Goal: Leave review/rating

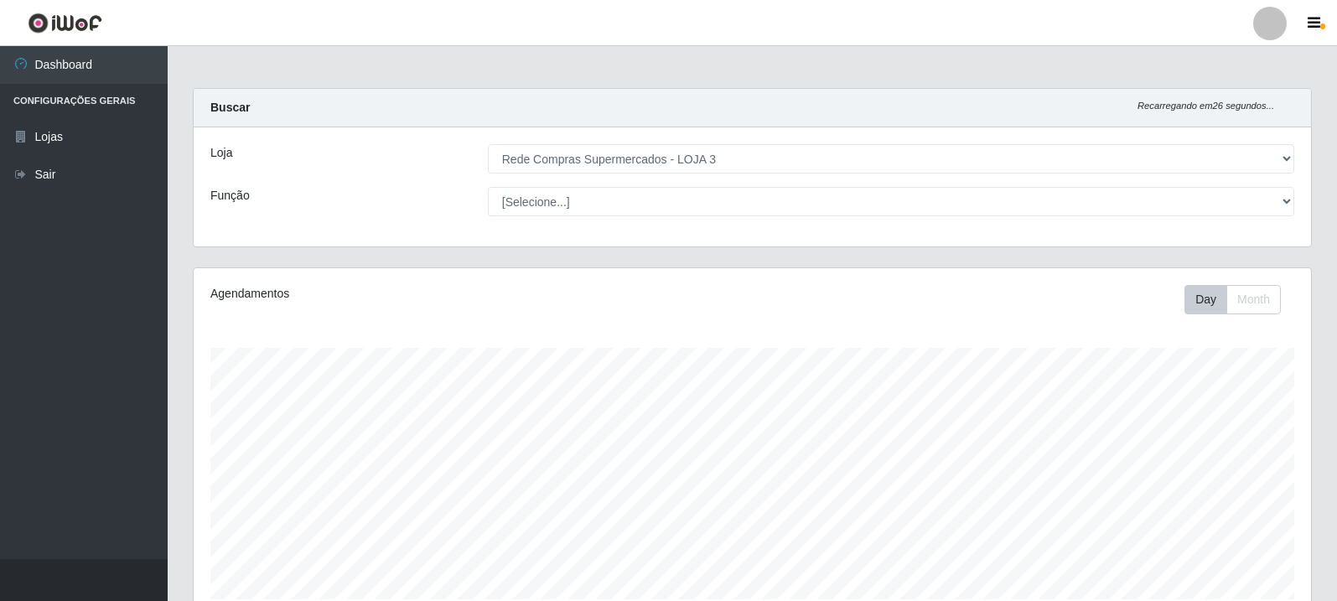
select select "162"
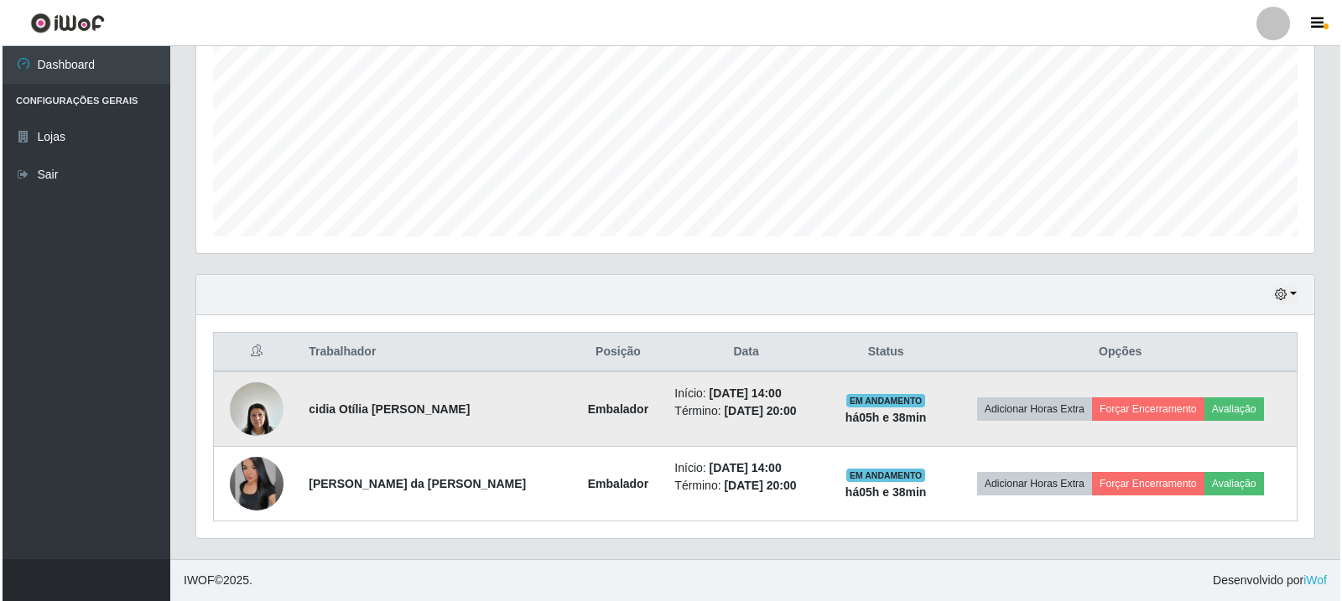
scroll to position [348, 1118]
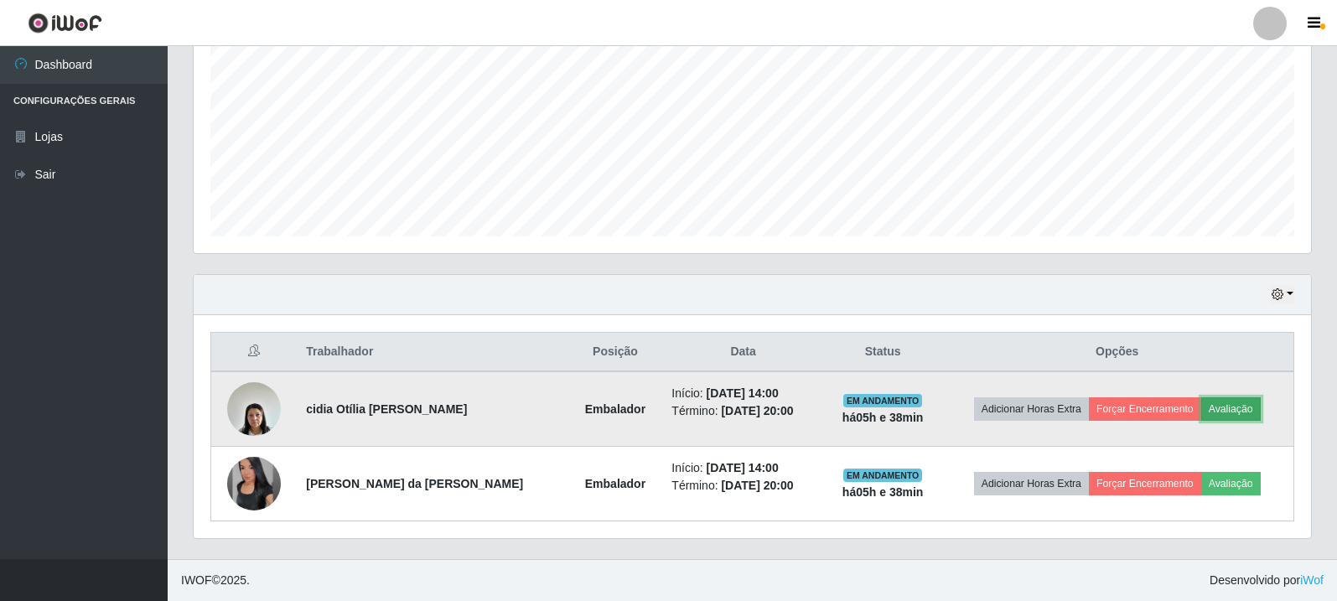
click at [1222, 418] on button "Avaliação" at bounding box center [1232, 408] width 60 height 23
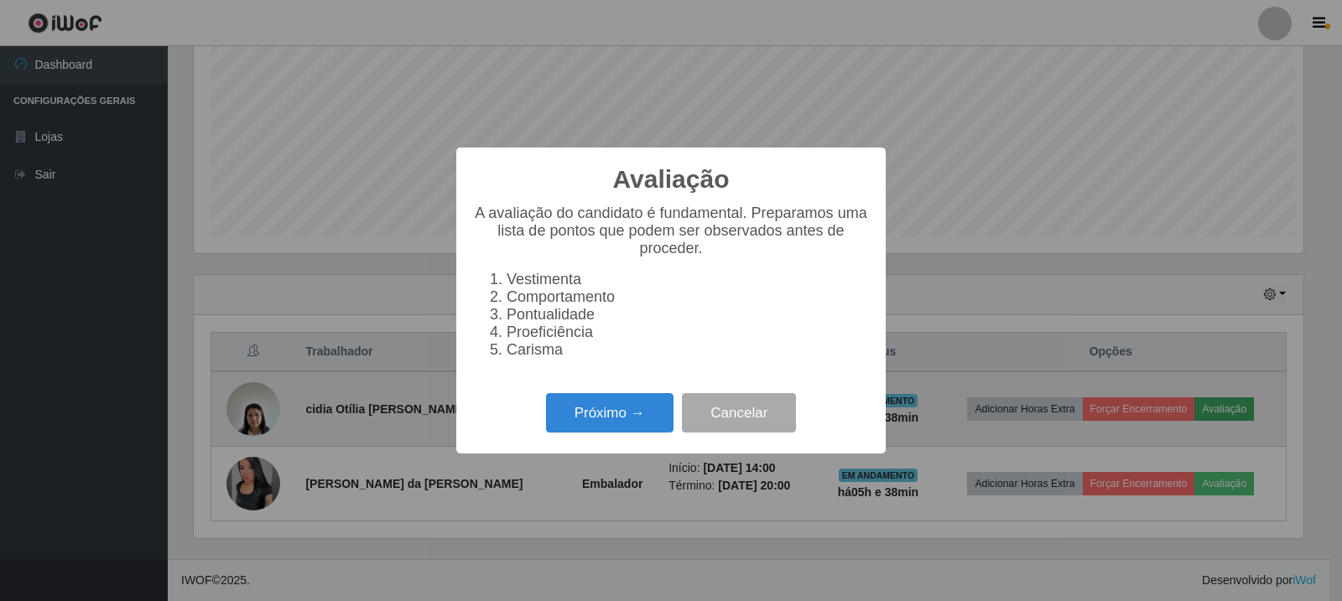
scroll to position [348, 1109]
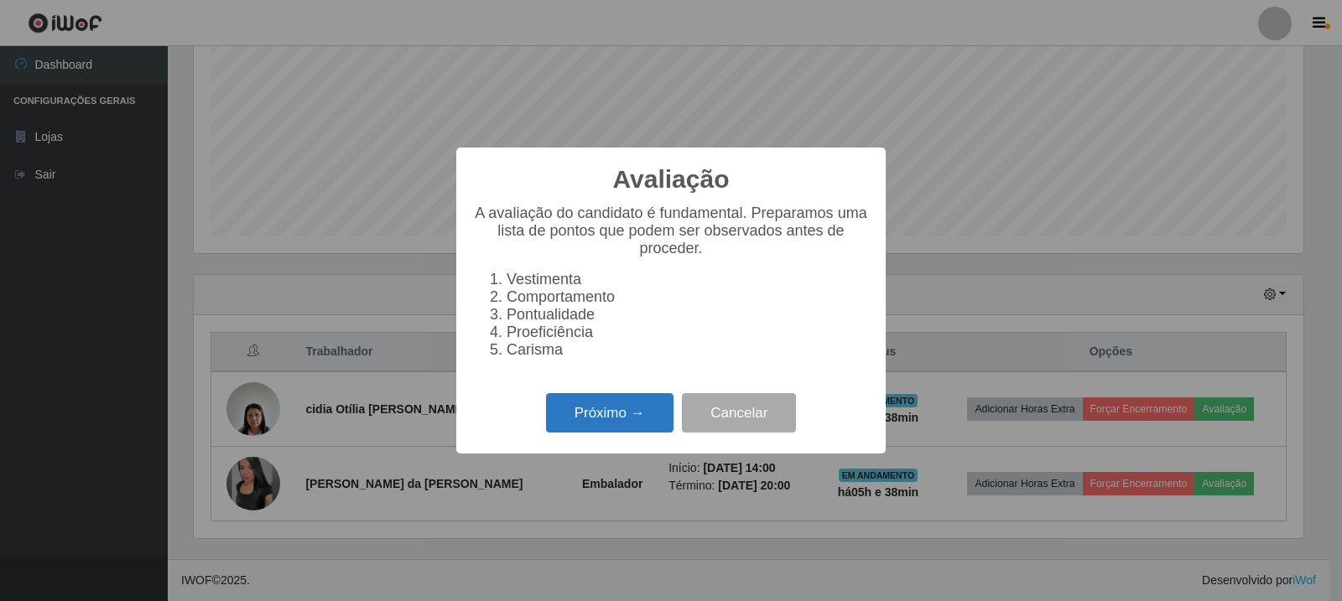
click at [612, 408] on button "Próximo →" at bounding box center [609, 412] width 127 height 39
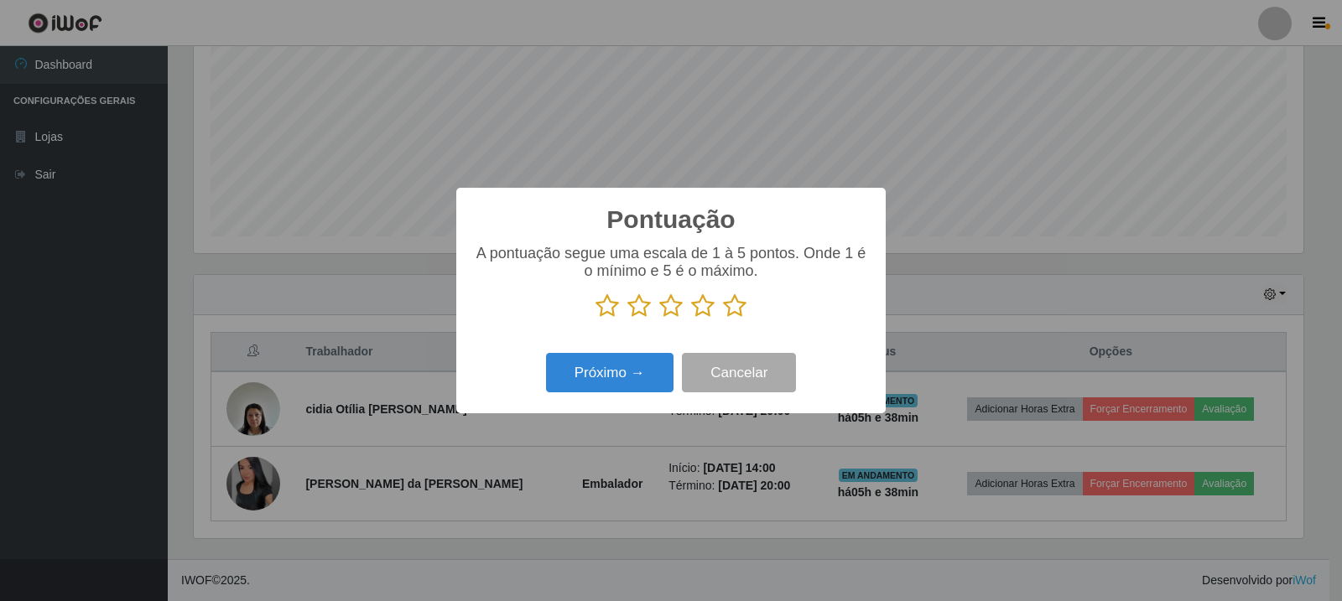
click at [728, 323] on div "A pontuação segue uma escala de 1 à 5 pontos. Onde 1 é o mínimo e 5 é o máximo." at bounding box center [671, 288] width 396 height 87
drag, startPoint x: 740, startPoint y: 309, endPoint x: 698, endPoint y: 321, distance: 44.3
click at [741, 309] on icon at bounding box center [734, 305] width 23 height 25
click at [723, 319] on input "radio" at bounding box center [723, 319] width 0 height 0
click at [636, 370] on button "Próximo →" at bounding box center [609, 372] width 127 height 39
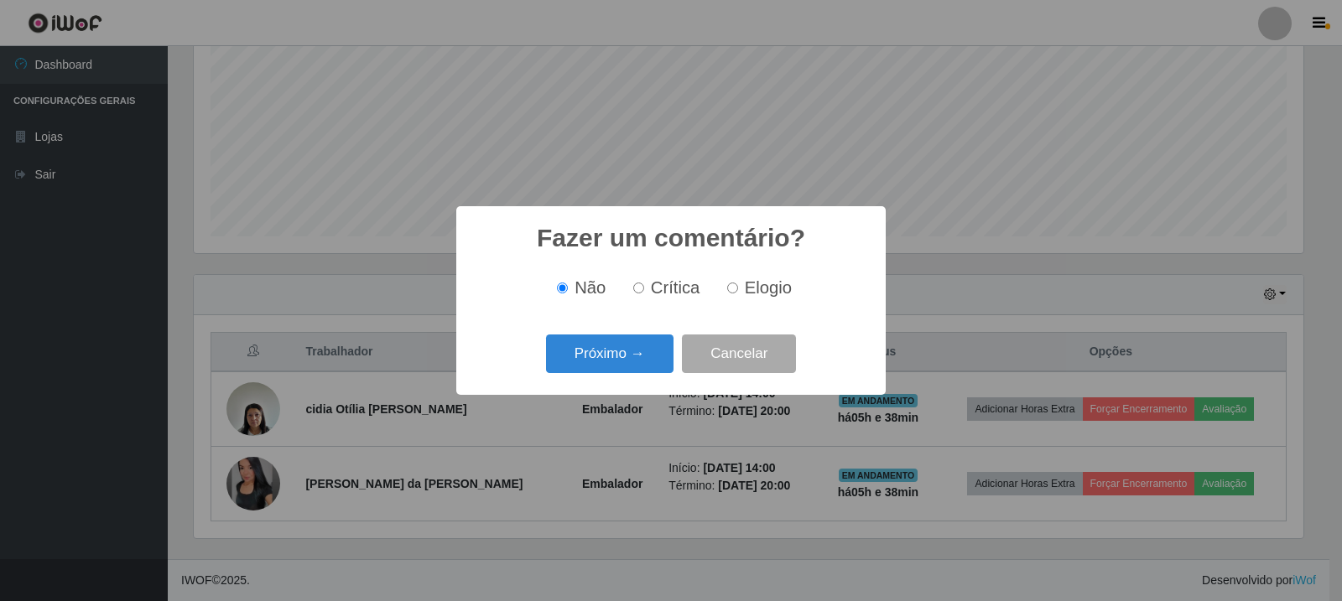
click at [739, 292] on label "Elogio" at bounding box center [755, 287] width 71 height 19
click at [738, 292] on input "Elogio" at bounding box center [732, 288] width 11 height 11
radio input "true"
click at [615, 352] on button "Próximo →" at bounding box center [609, 354] width 127 height 39
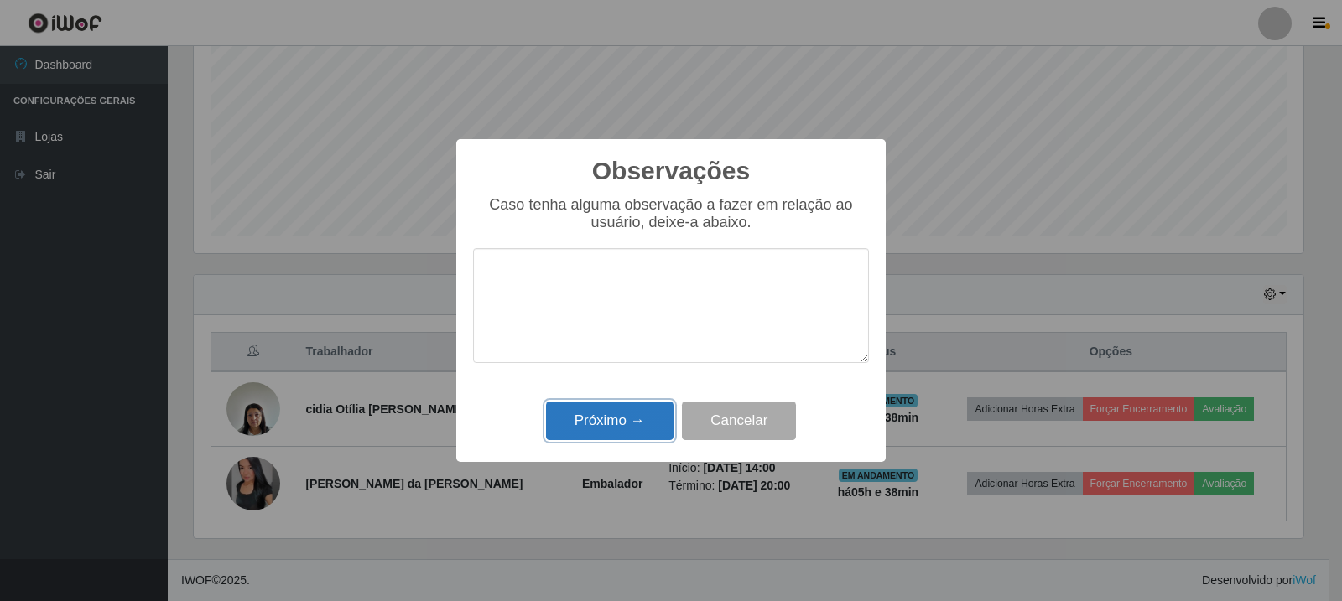
click at [646, 414] on button "Próximo →" at bounding box center [609, 421] width 127 height 39
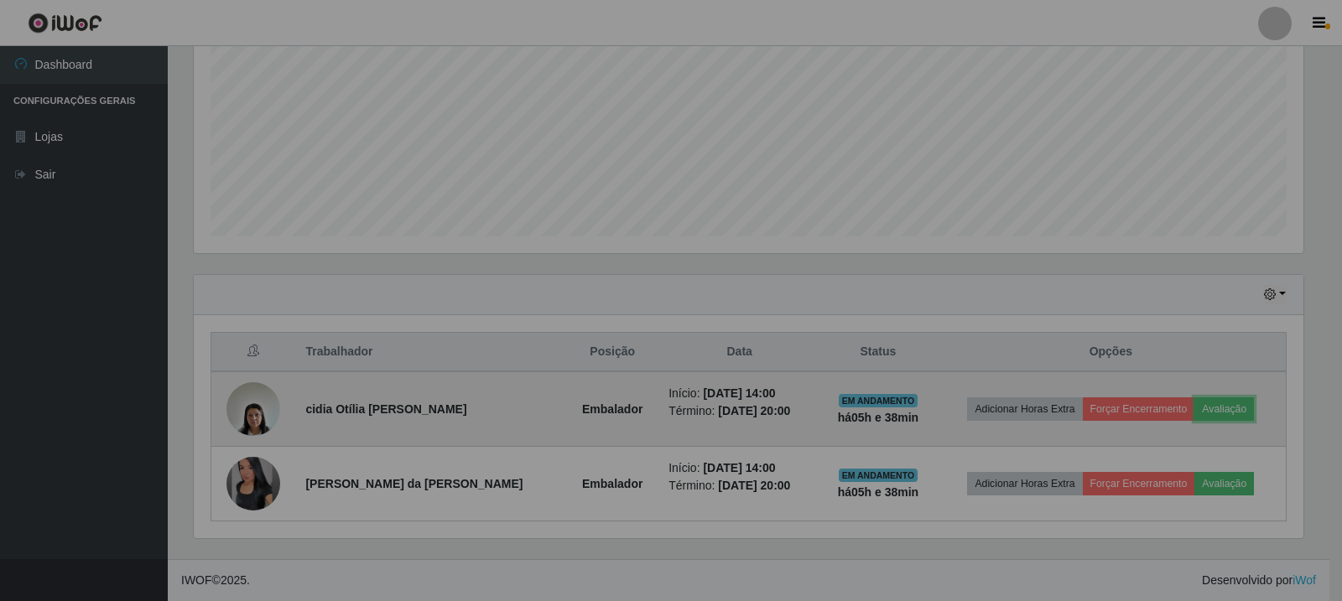
scroll to position [348, 1118]
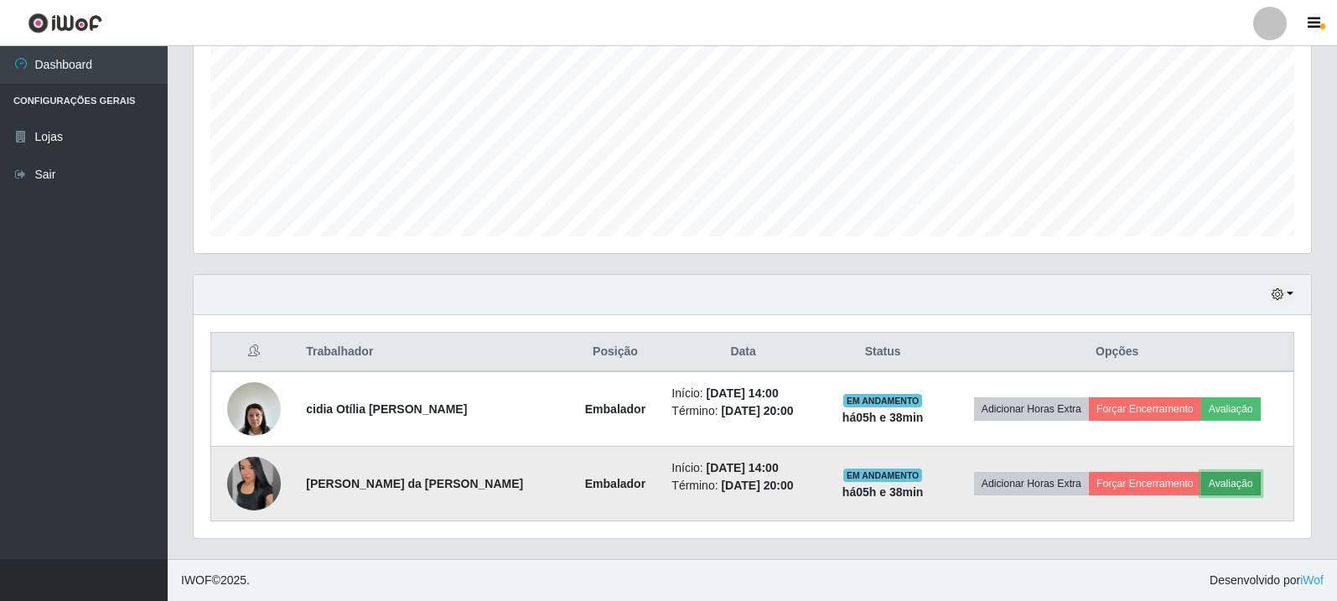
click at [1248, 486] on button "Avaliação" at bounding box center [1232, 483] width 60 height 23
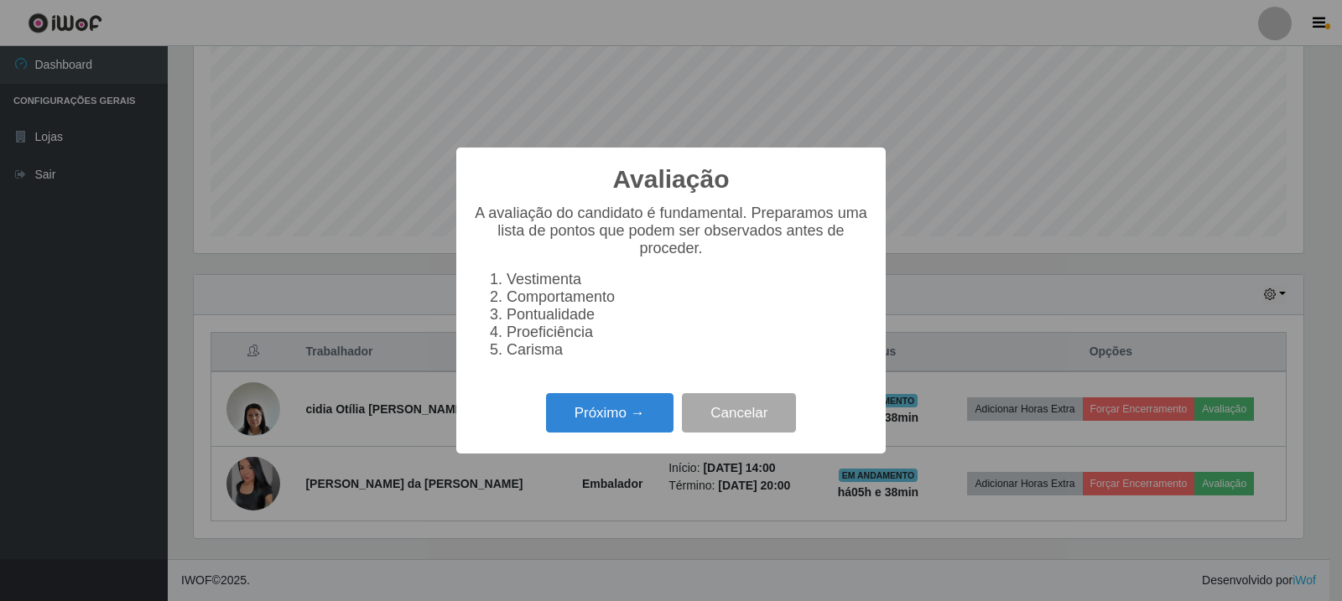
scroll to position [348, 1109]
click at [588, 410] on button "Próximo →" at bounding box center [609, 412] width 127 height 39
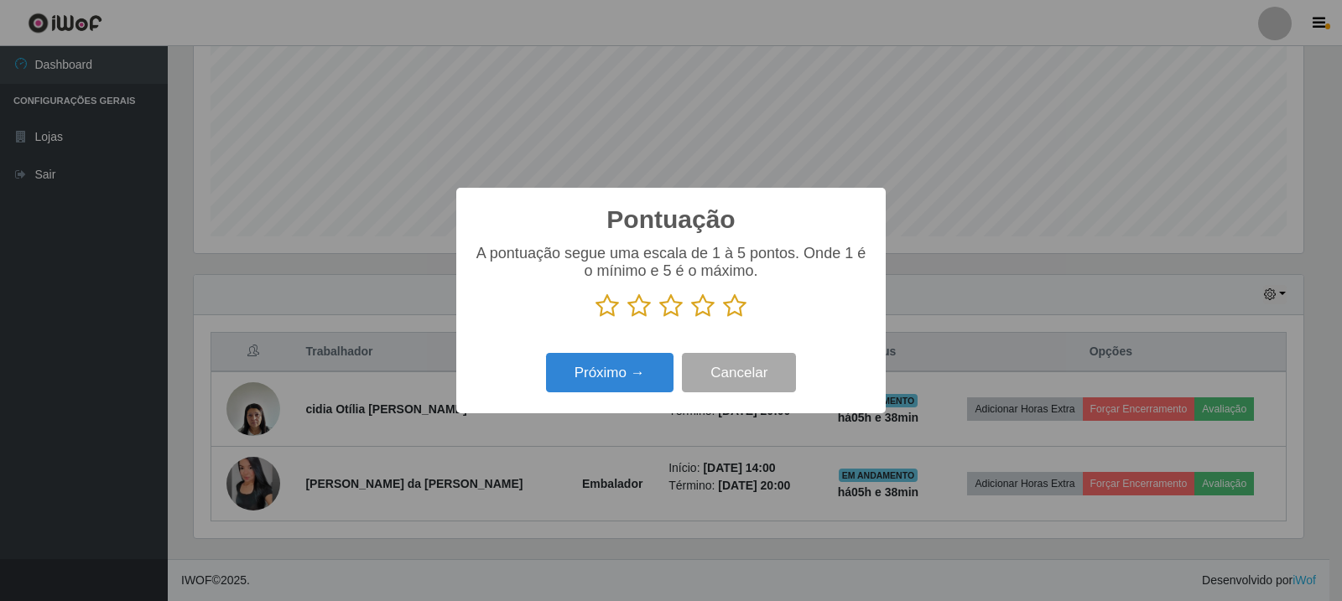
scroll to position [838125, 837364]
click at [741, 309] on icon at bounding box center [734, 305] width 23 height 25
click at [723, 319] on input "radio" at bounding box center [723, 319] width 0 height 0
click at [641, 356] on button "Próximo →" at bounding box center [609, 372] width 127 height 39
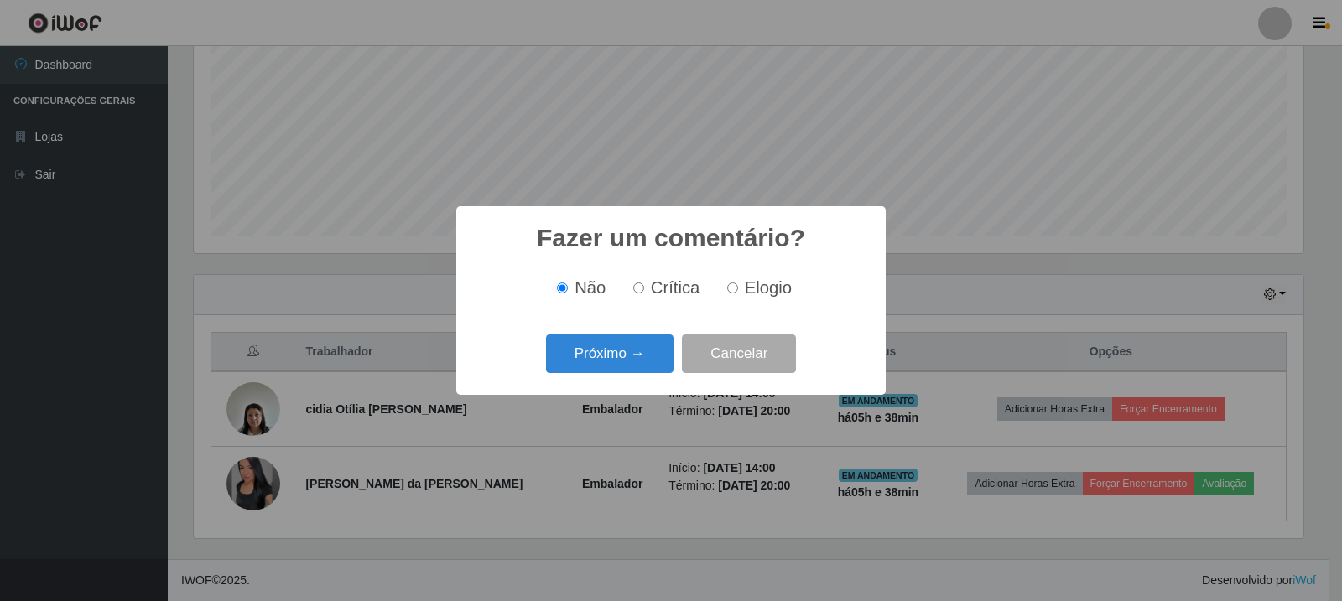
click at [755, 297] on span "Elogio" at bounding box center [768, 287] width 47 height 18
click at [738, 293] on input "Elogio" at bounding box center [732, 288] width 11 height 11
radio input "true"
click at [602, 363] on button "Próximo →" at bounding box center [609, 354] width 127 height 39
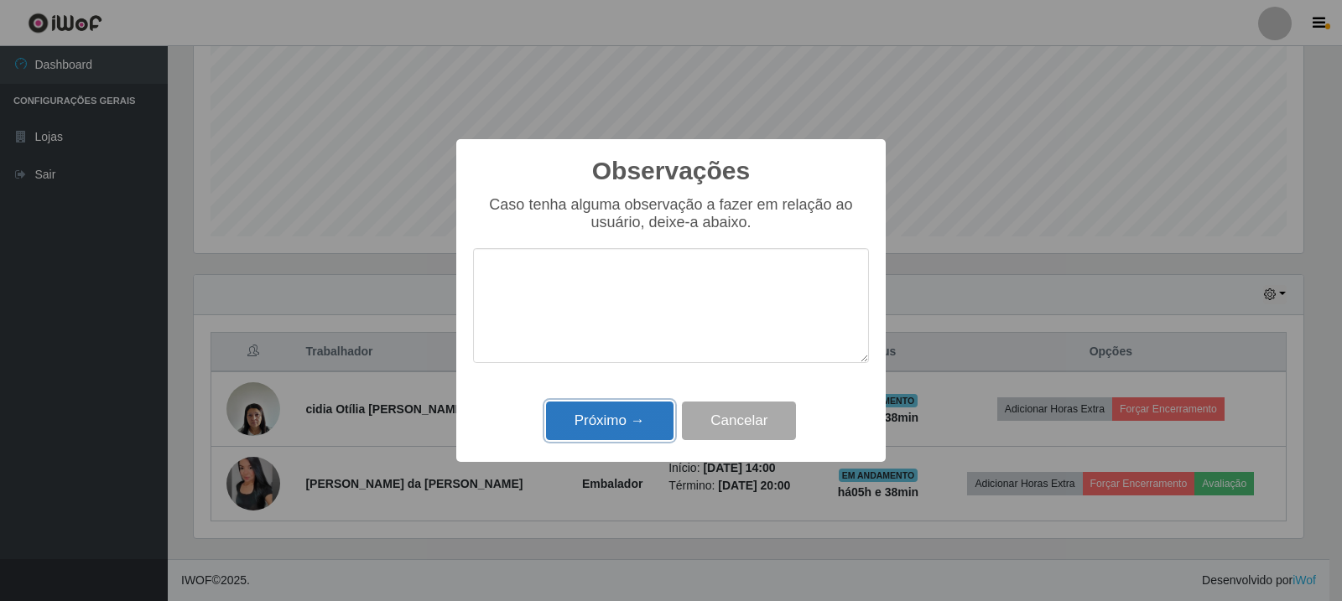
click at [631, 416] on button "Próximo →" at bounding box center [609, 421] width 127 height 39
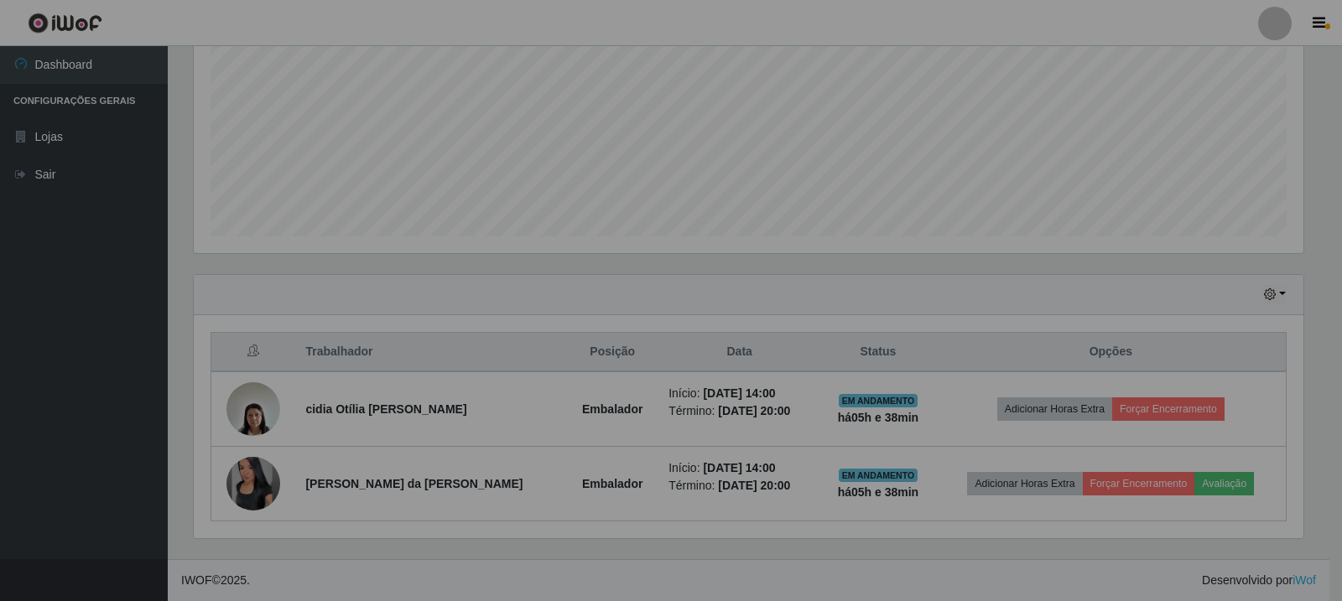
scroll to position [348, 1118]
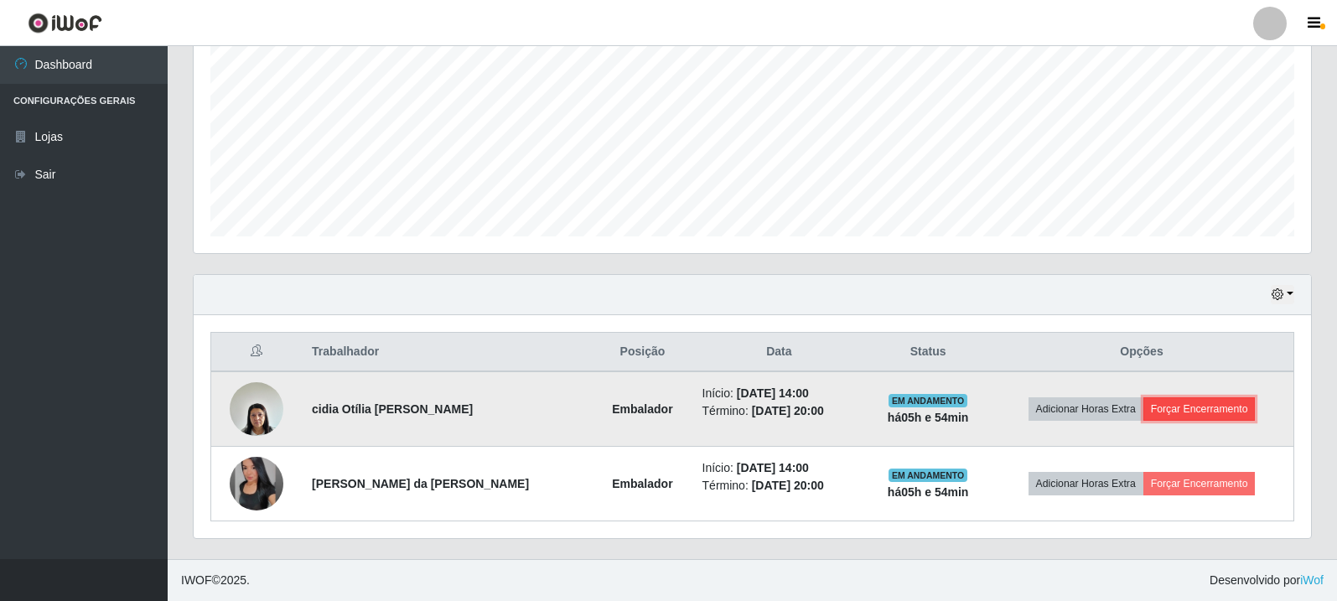
click at [1224, 416] on button "Forçar Encerramento" at bounding box center [1200, 408] width 112 height 23
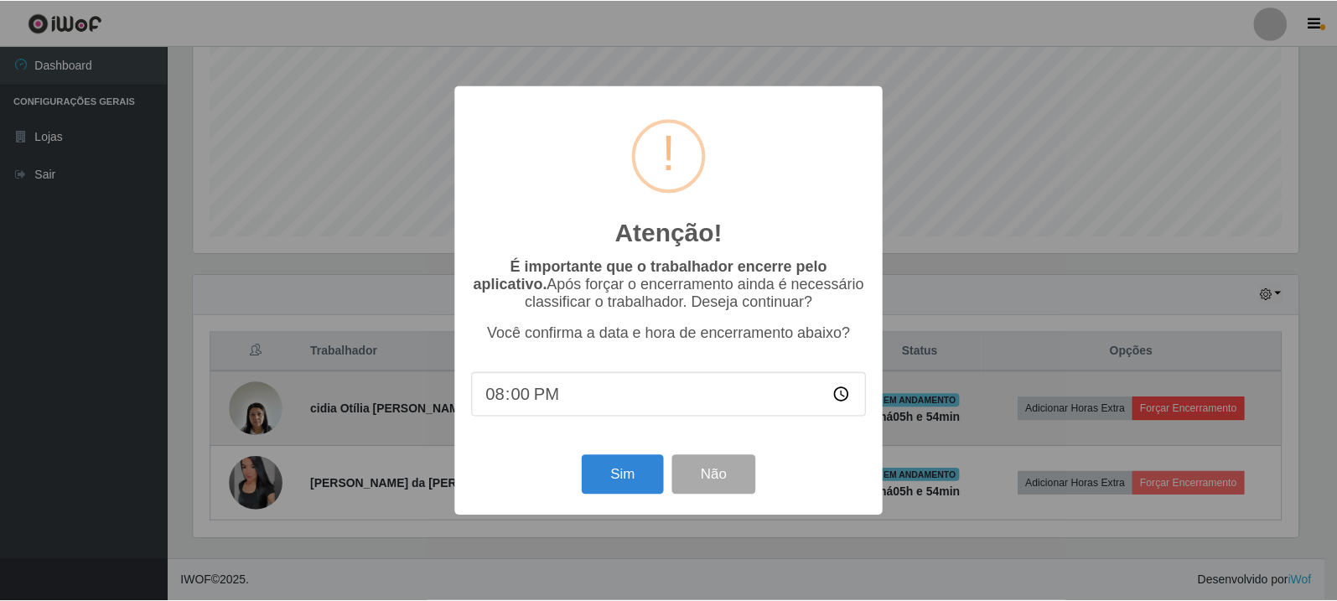
scroll to position [348, 1109]
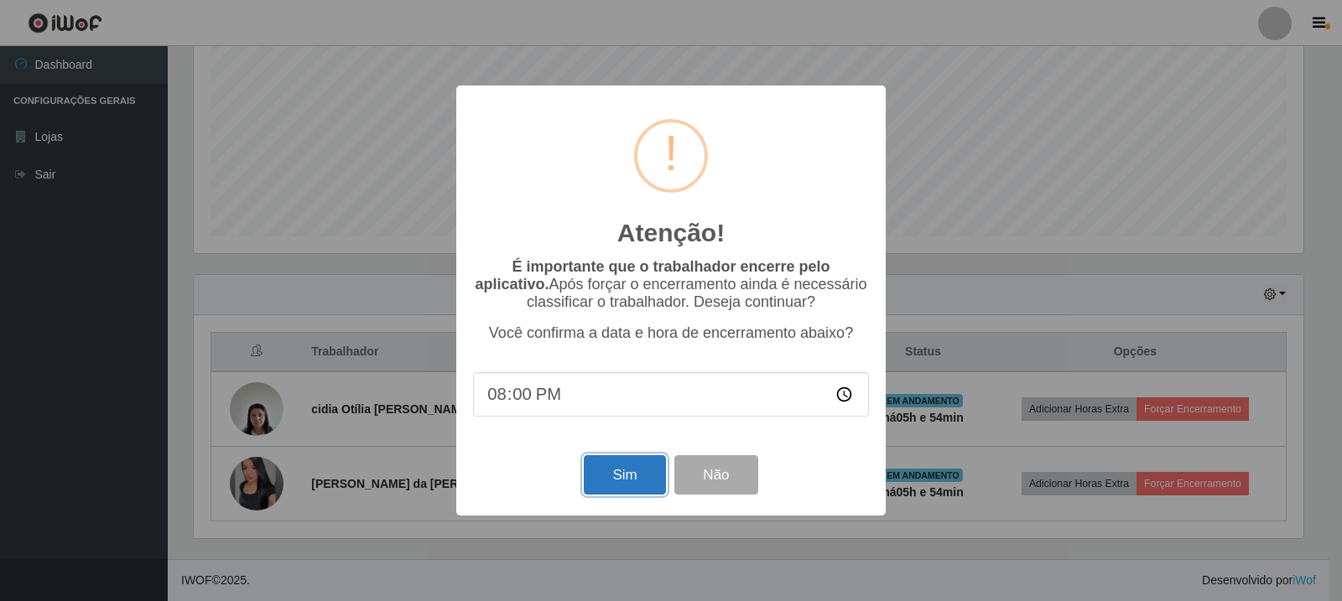
click at [611, 475] on button "Sim" at bounding box center [624, 474] width 81 height 39
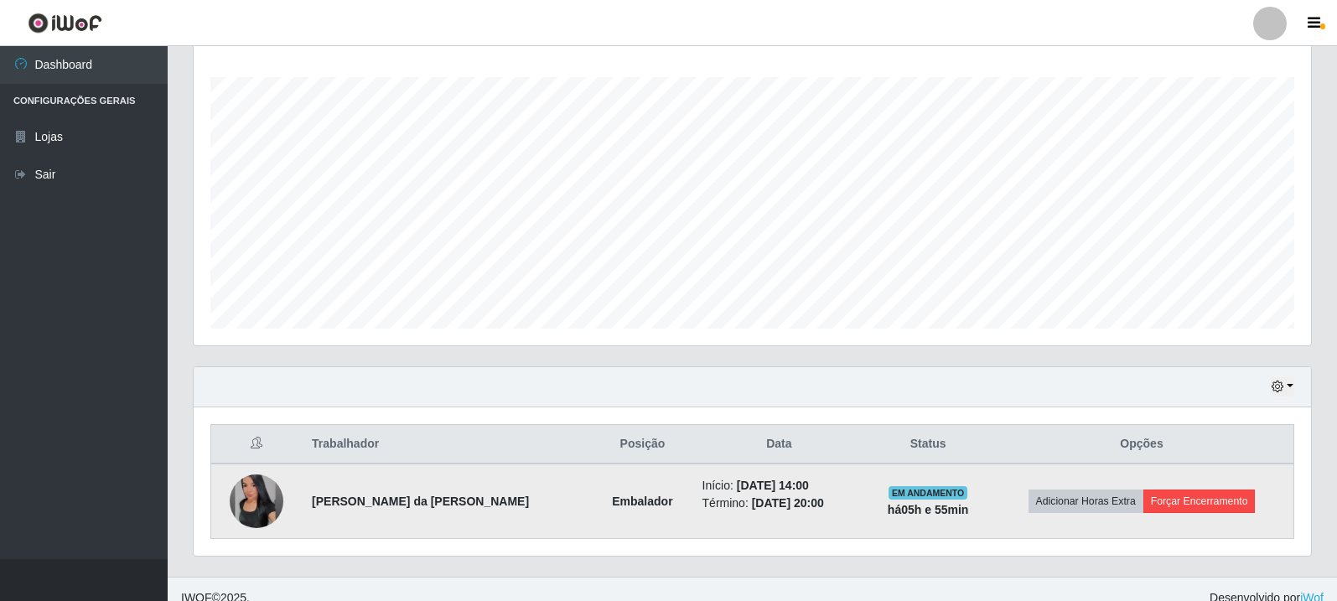
scroll to position [288, 0]
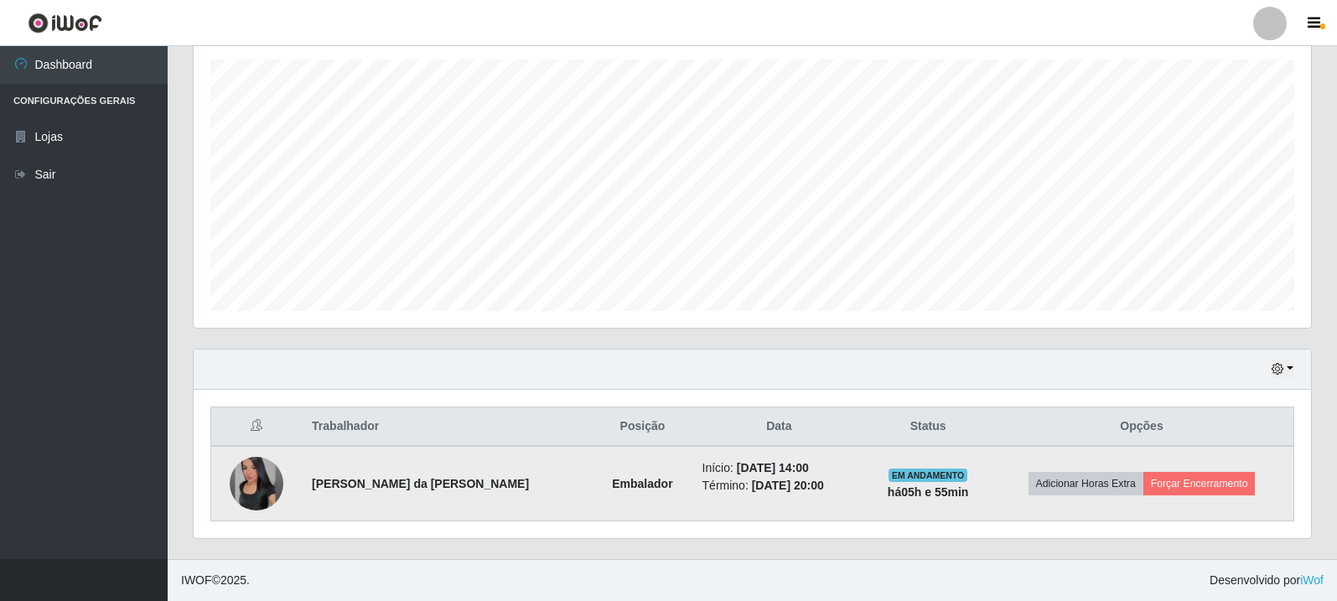
click at [1217, 466] on td "Adicionar Horas Extra Forçar Encerramento" at bounding box center [1142, 483] width 304 height 75
click at [1217, 480] on button "Forçar Encerramento" at bounding box center [1200, 483] width 112 height 23
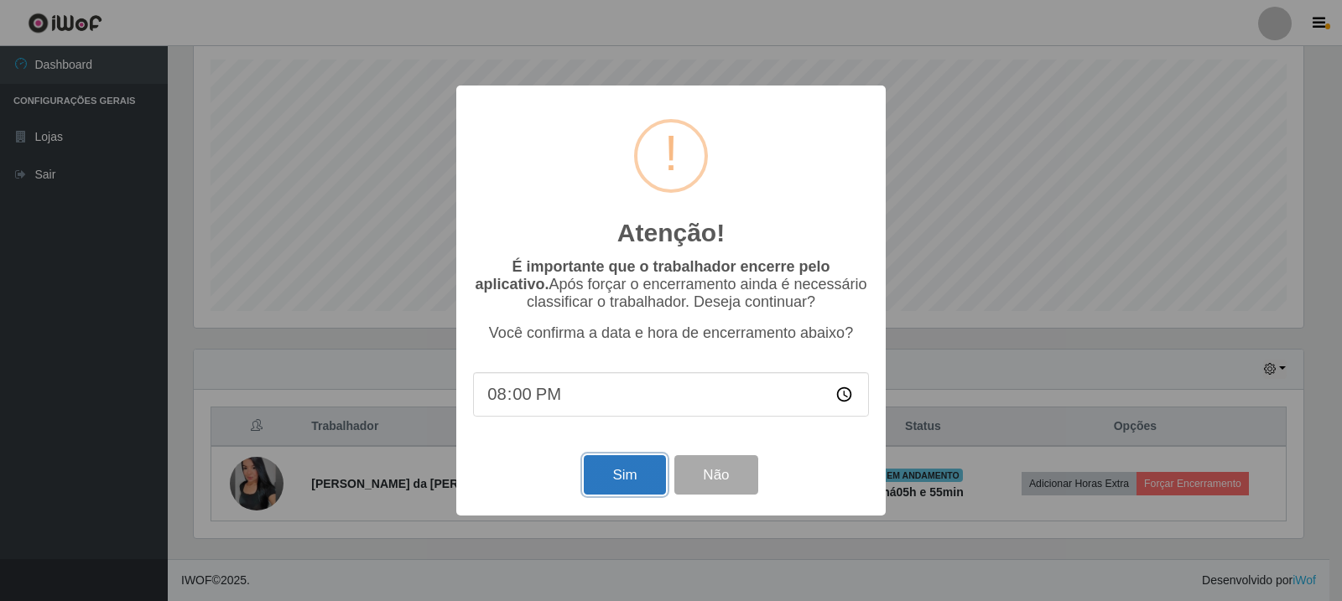
click at [600, 472] on button "Sim" at bounding box center [624, 474] width 81 height 39
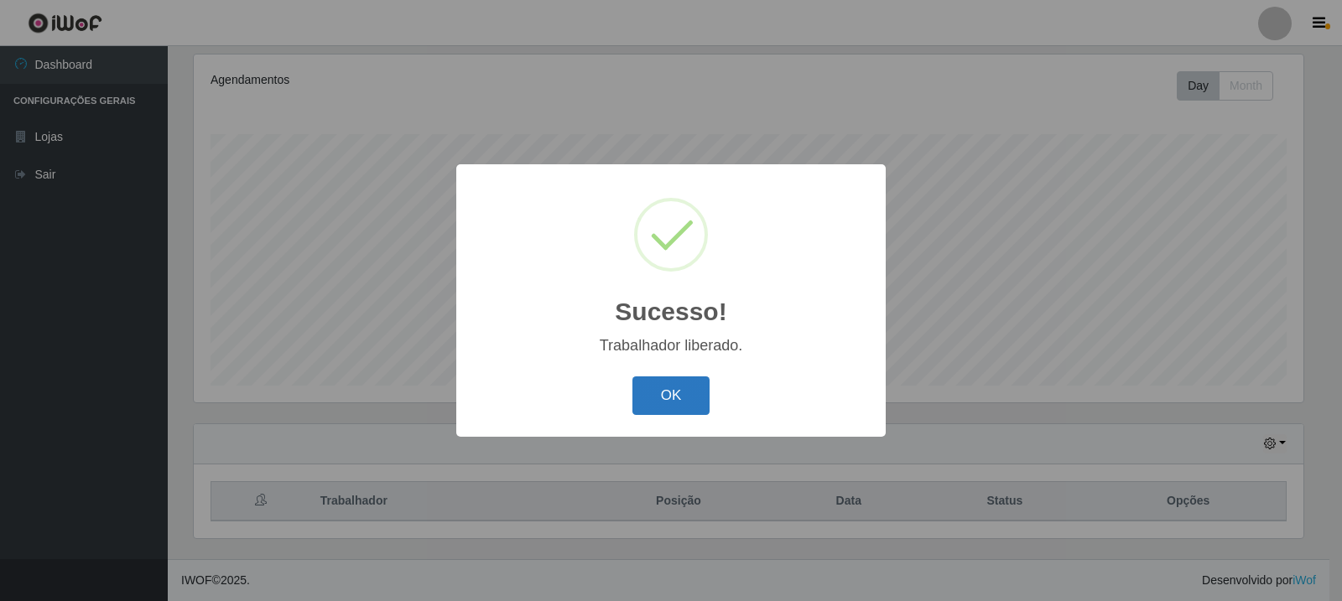
click at [667, 394] on button "OK" at bounding box center [671, 395] width 78 height 39
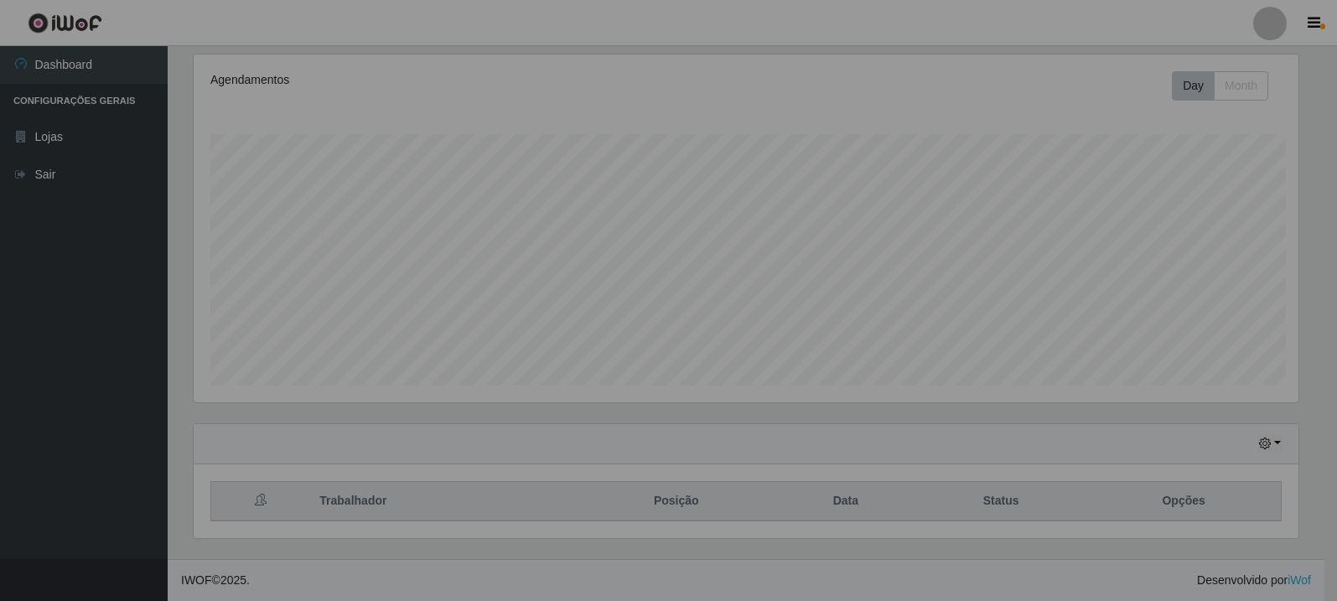
scroll to position [348, 1118]
